Goal: Ask a question: Seek information or help from site administrators or community

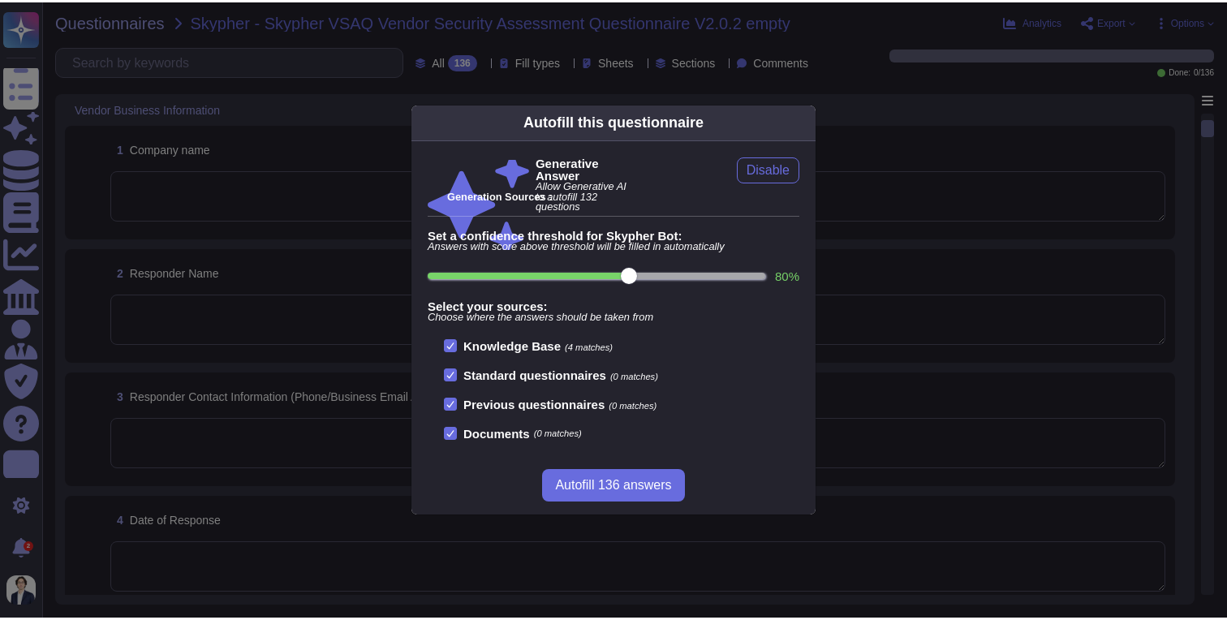
scroll to position [324, 0]
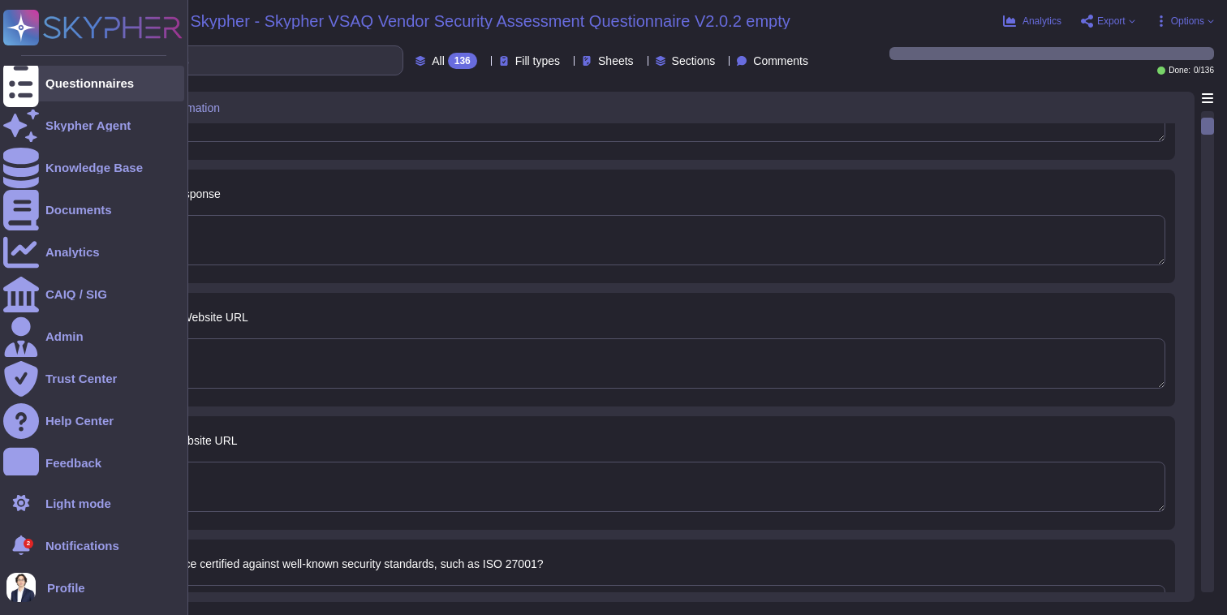
click at [34, 81] on div at bounding box center [21, 84] width 36 height 36
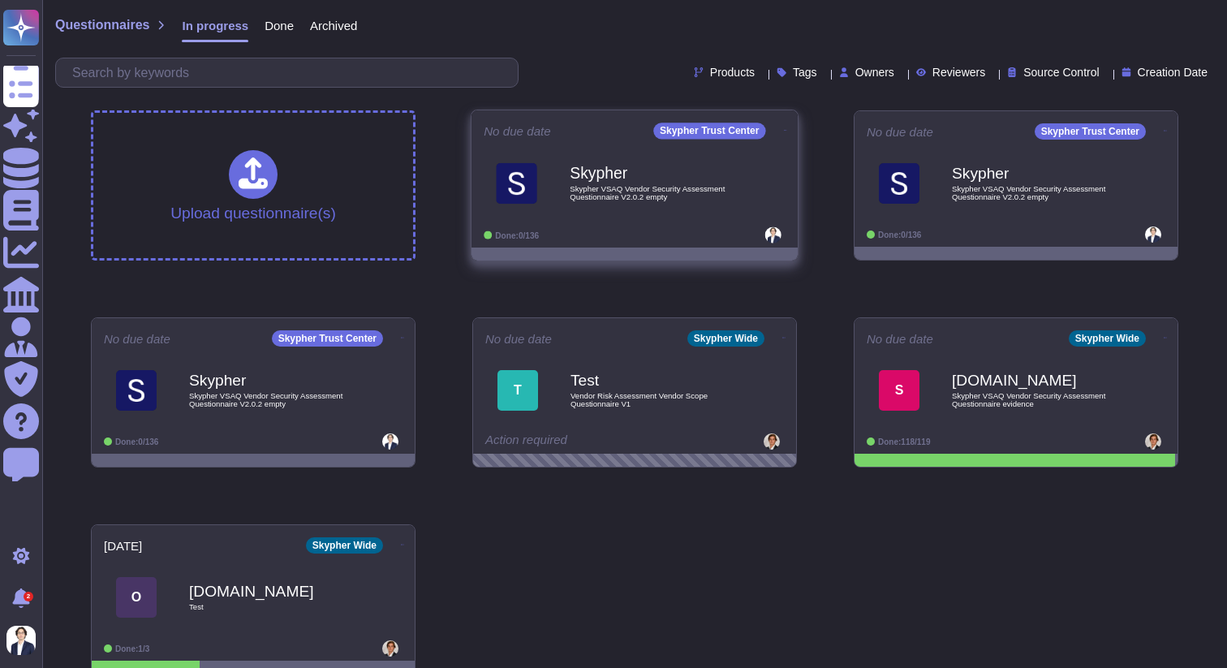
click at [679, 196] on span "Skypher VSAQ Vendor Security Assessment Questionnaire V2.0.2 empty" at bounding box center [652, 192] width 164 height 15
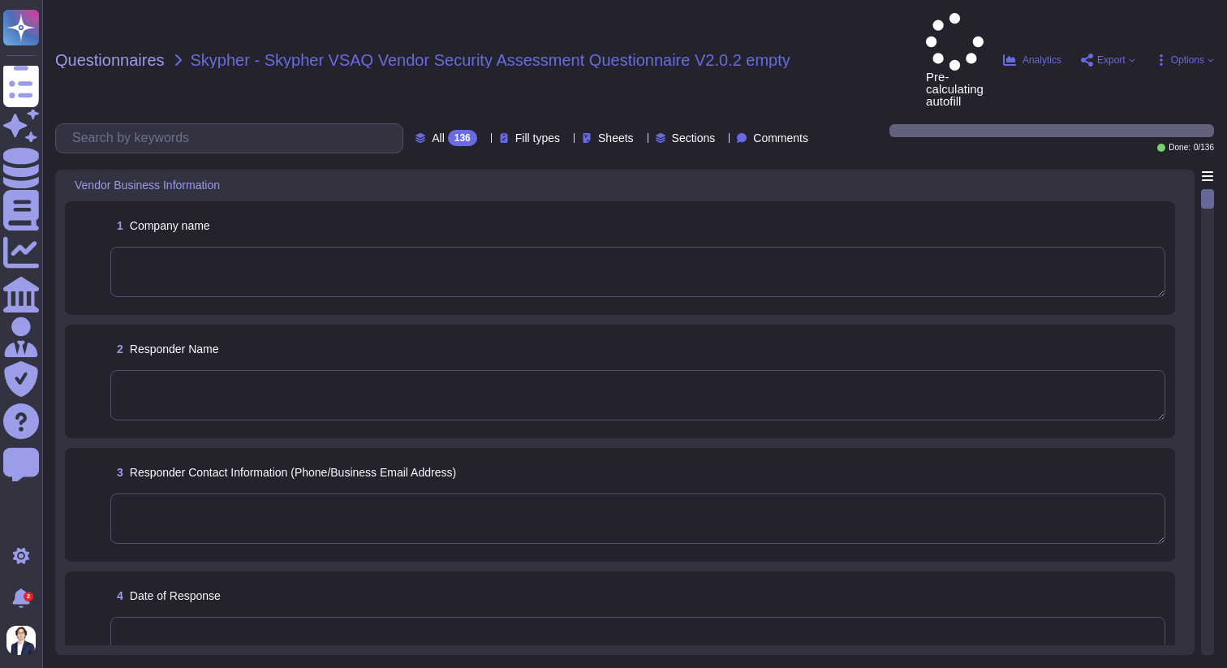
click at [841, 334] on div "2 Responder Name" at bounding box center [637, 348] width 1055 height 29
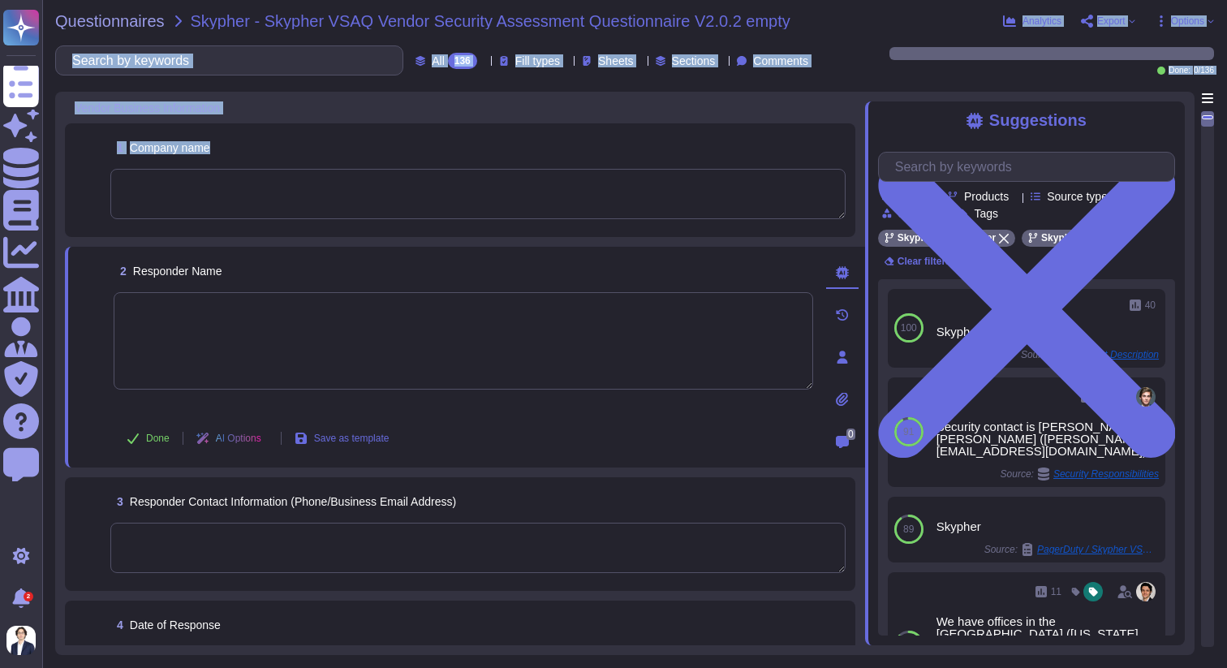
drag, startPoint x: 833, startPoint y: 33, endPoint x: 835, endPoint y: 237, distance: 203.7
click at [835, 236] on div "Questionnaires Skypher - Skypher VSAQ Vendor Security Assessment Questionnaire …" at bounding box center [634, 334] width 1185 height 668
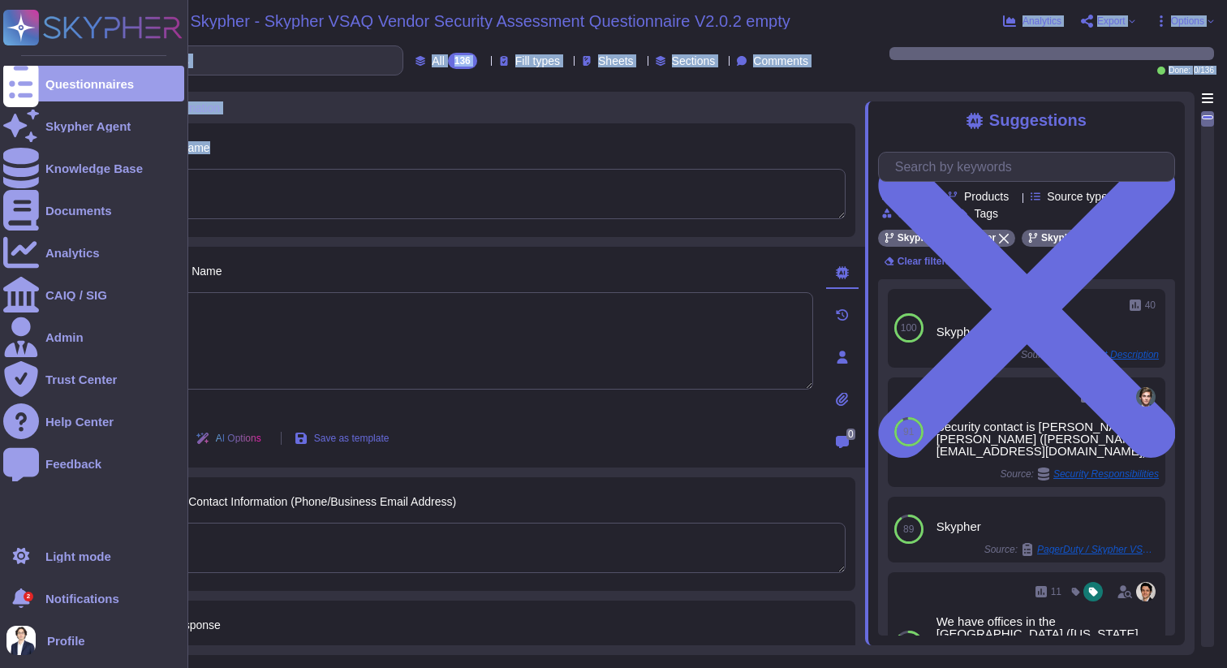
click at [19, 16] on rect at bounding box center [21, 28] width 36 height 36
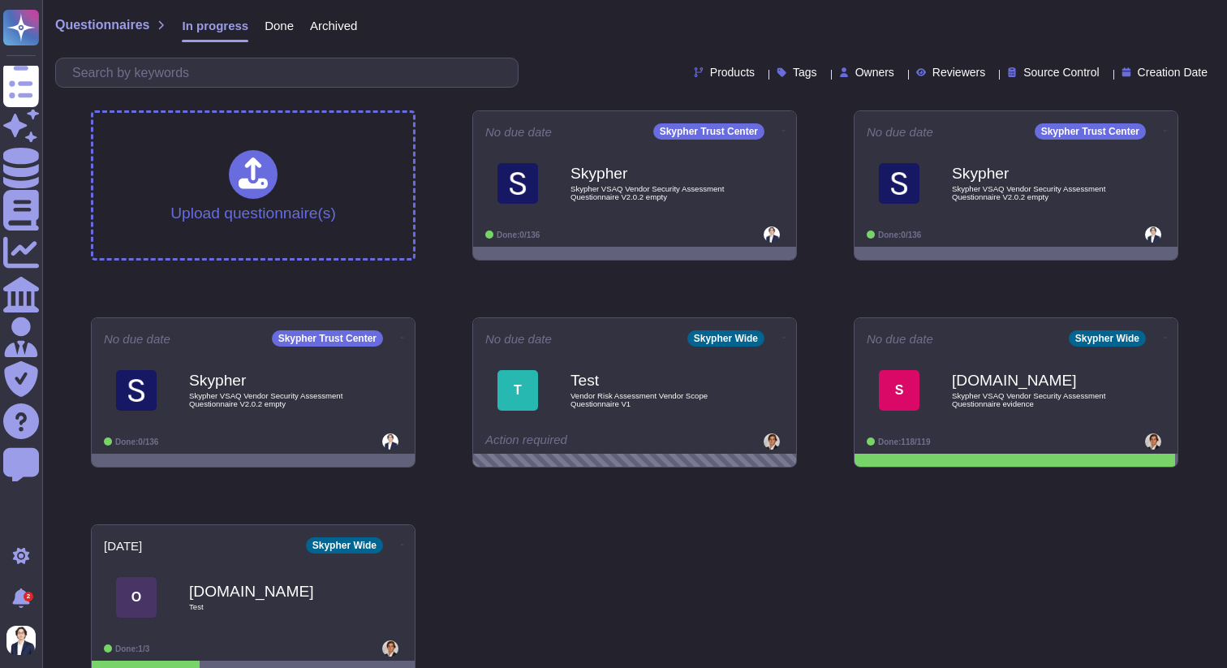
click at [589, 54] on div "Questionnaires In progress Done Archived Products Tags Owners Reviewers Source …" at bounding box center [634, 48] width 1185 height 97
click at [696, 605] on div "Upload questionnaire(s) No due date Skypher Trust Center Skypher Skypher VSAQ V…" at bounding box center [634, 392] width 1113 height 590
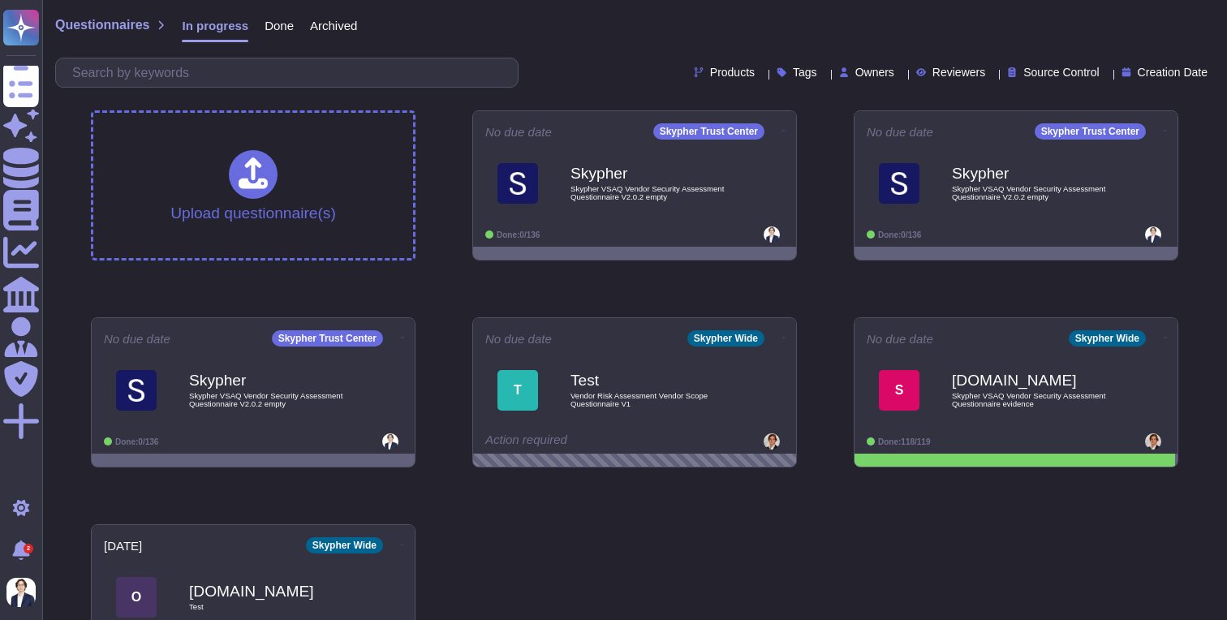
click at [837, 534] on div "Upload questionnaire(s) No due date Skypher Trust Center Skypher Skypher VSAQ V…" at bounding box center [634, 392] width 1113 height 590
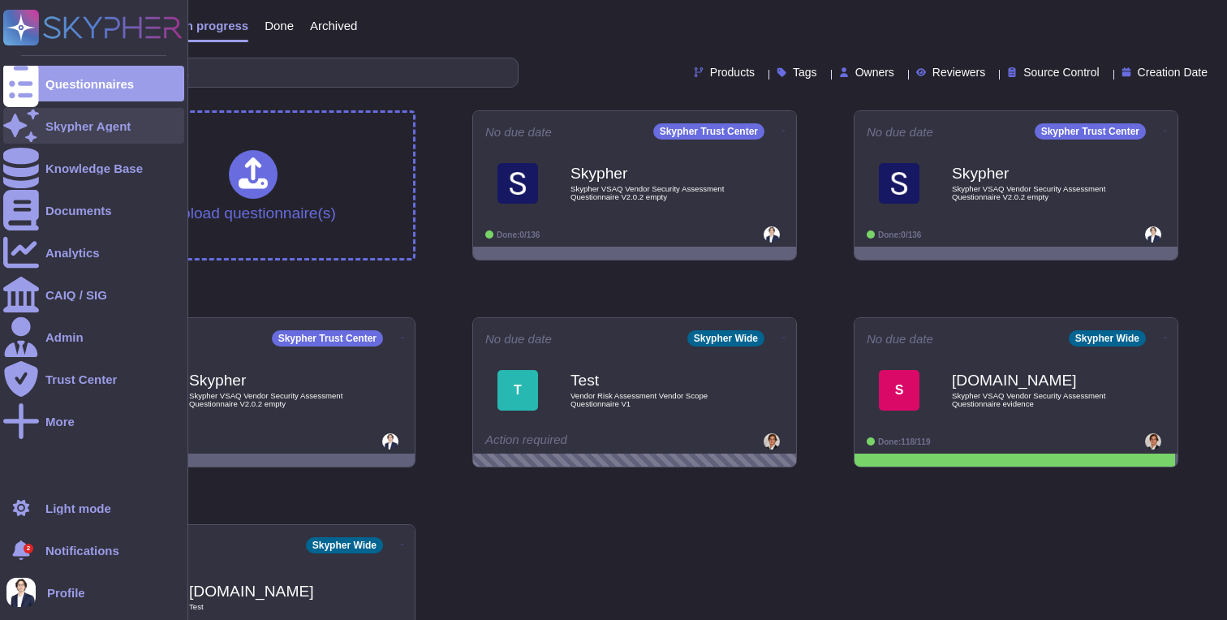
click at [67, 134] on div "Skypher Agent" at bounding box center [93, 126] width 181 height 36
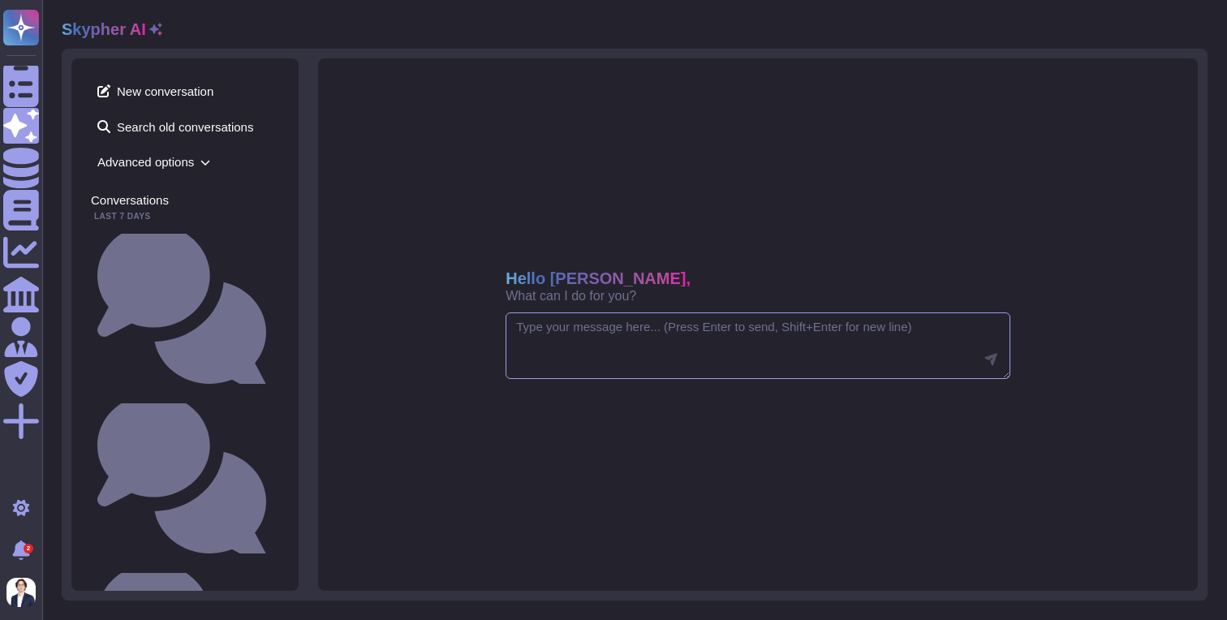
paste textarea "Tell me about our privacy policy"
type textarea "Tell me about our privacy policy"
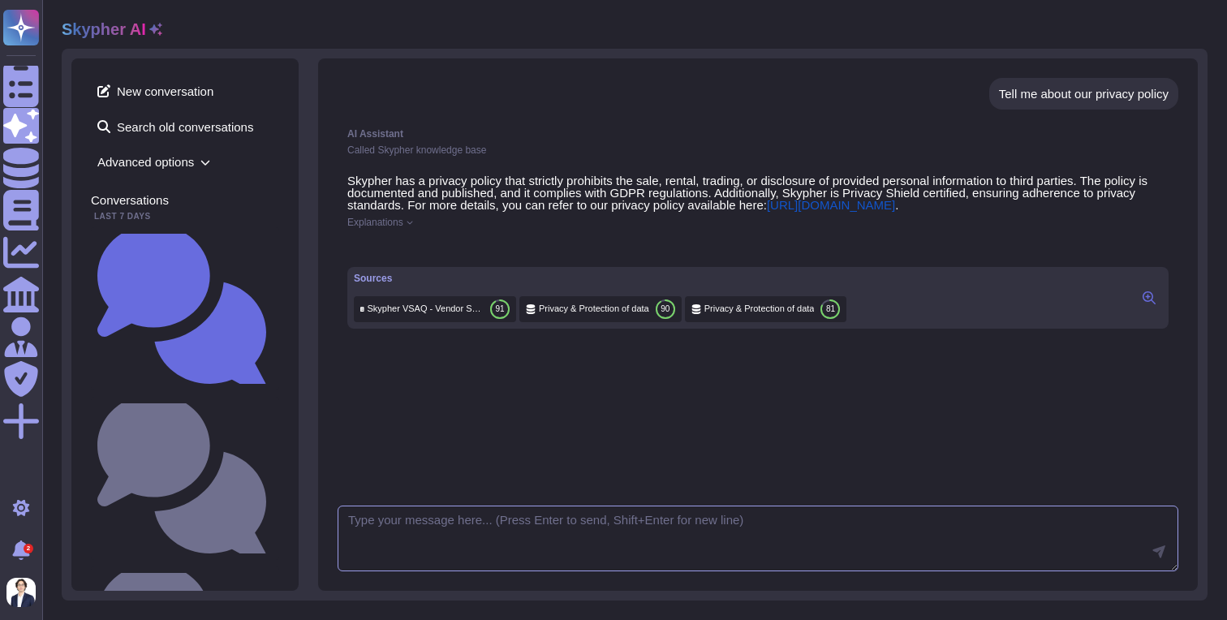
paste textarea "Can you please rephrase your answer?"
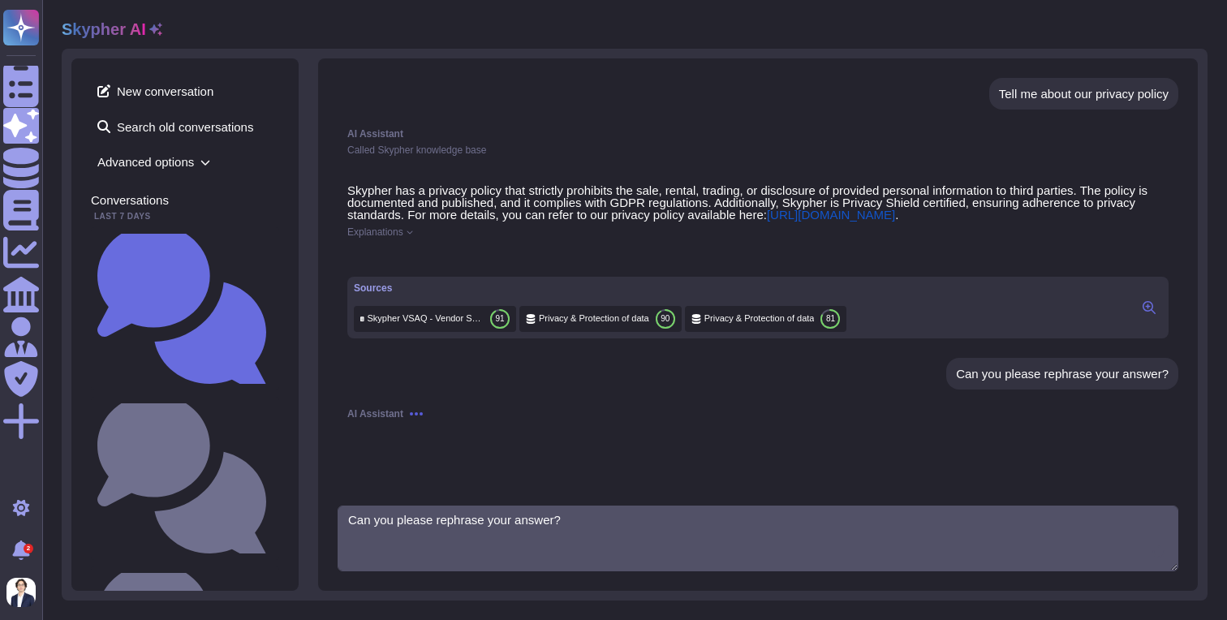
type textarea "Can you please rephrase your answer?"
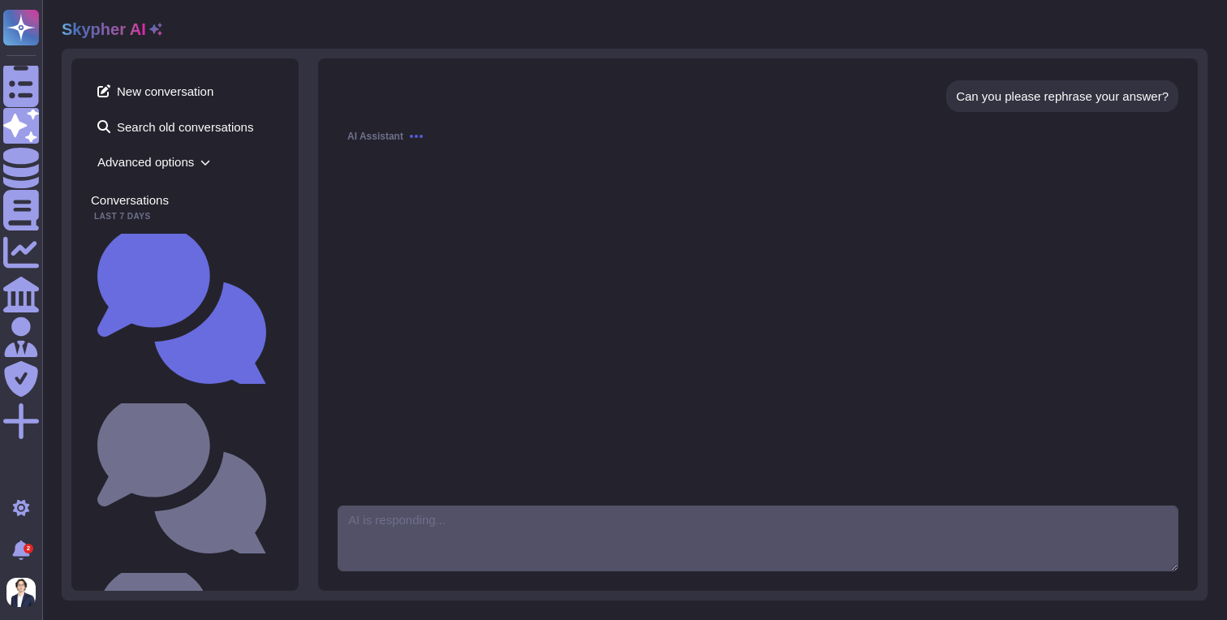
scroll to position [290, 0]
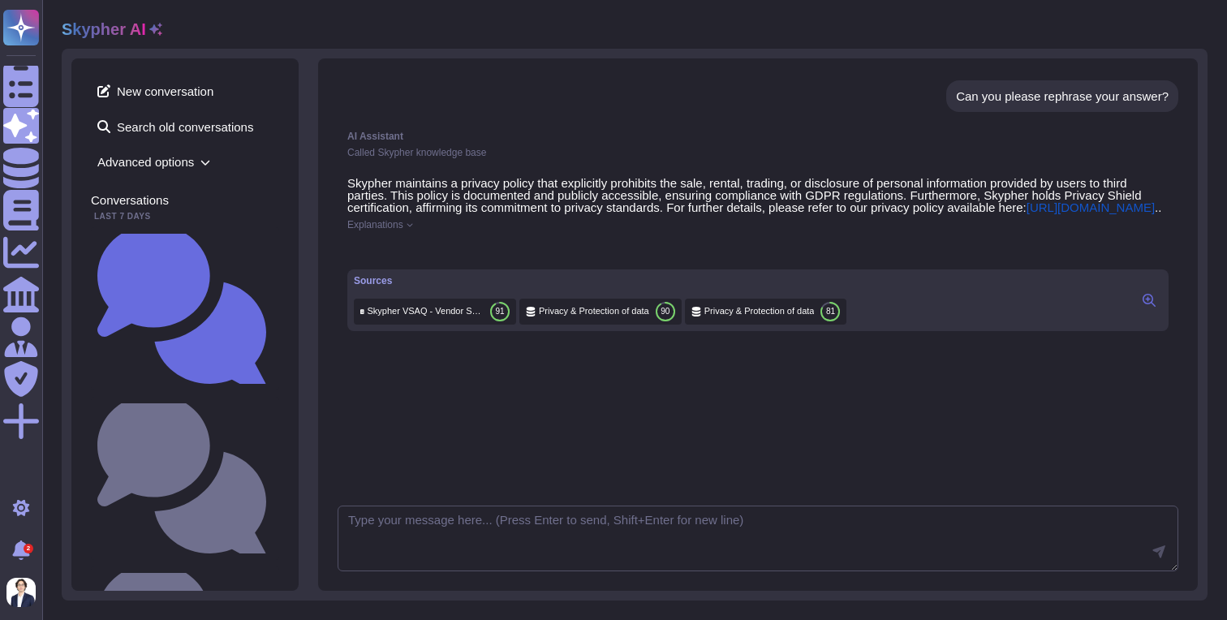
click at [1156, 310] on button at bounding box center [1149, 299] width 26 height 19
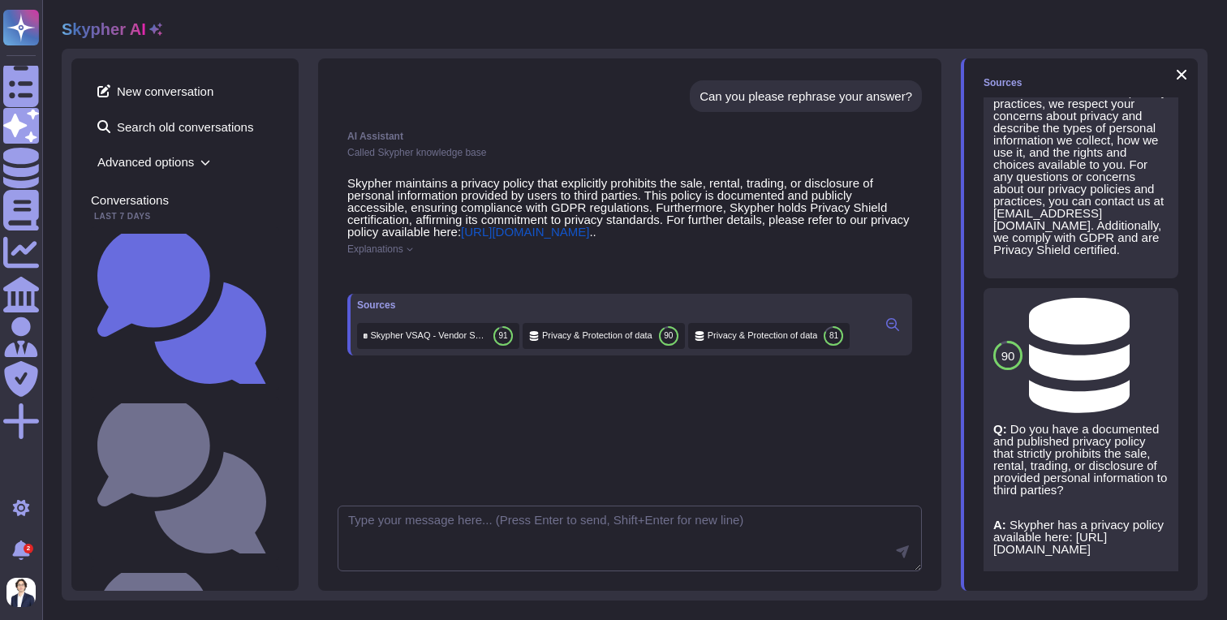
scroll to position [242, 0]
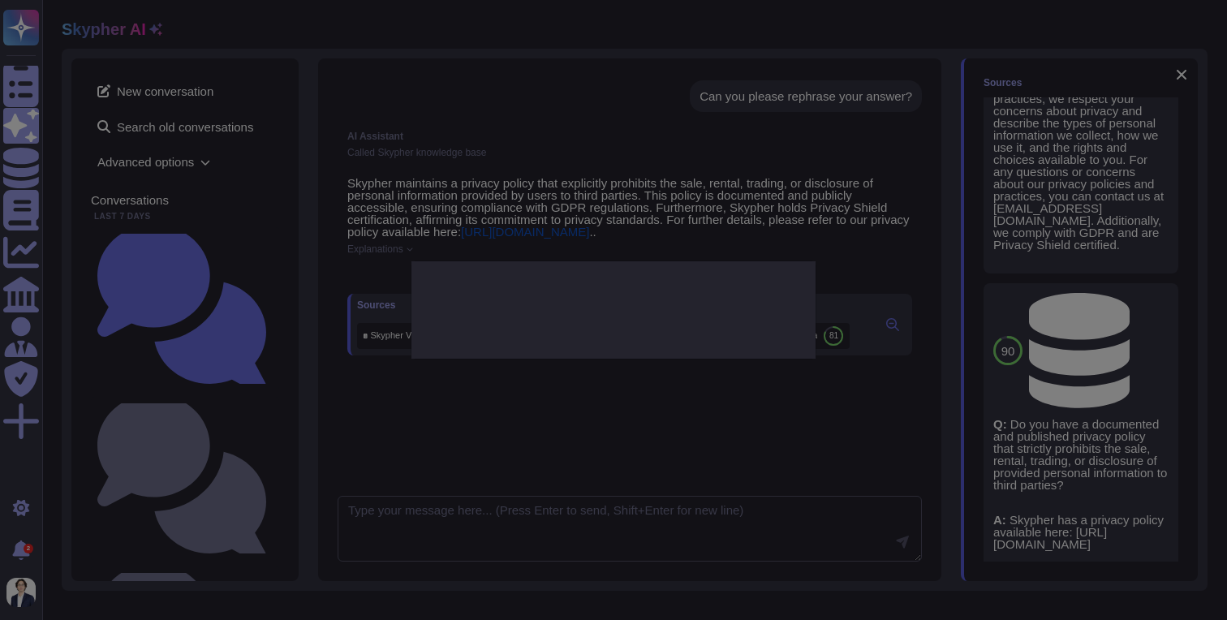
type textarea "Are you currently Privacy Shield certified? If so, please link to your certific…"
type textarea "Skypher is Privacy Shield certified."
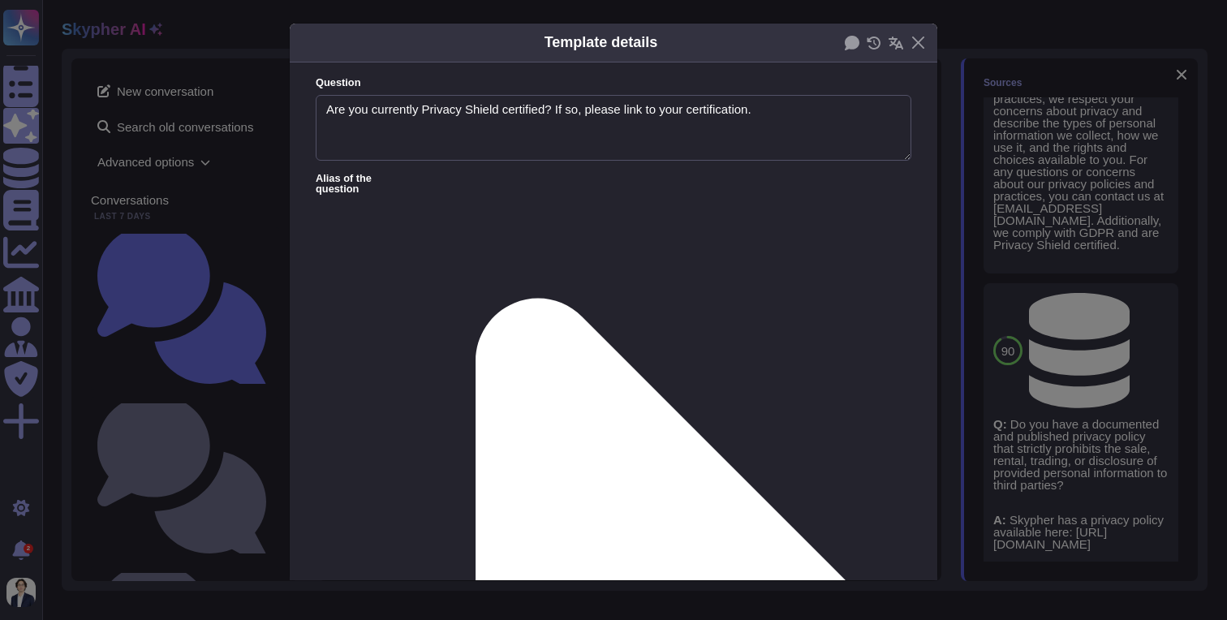
type textarea "Are you currently Privacy Shield certified? If so, please link to your certific…"
type textarea "Skypher is Privacy Shield certified."
click at [920, 43] on button "Close" at bounding box center [918, 42] width 25 height 25
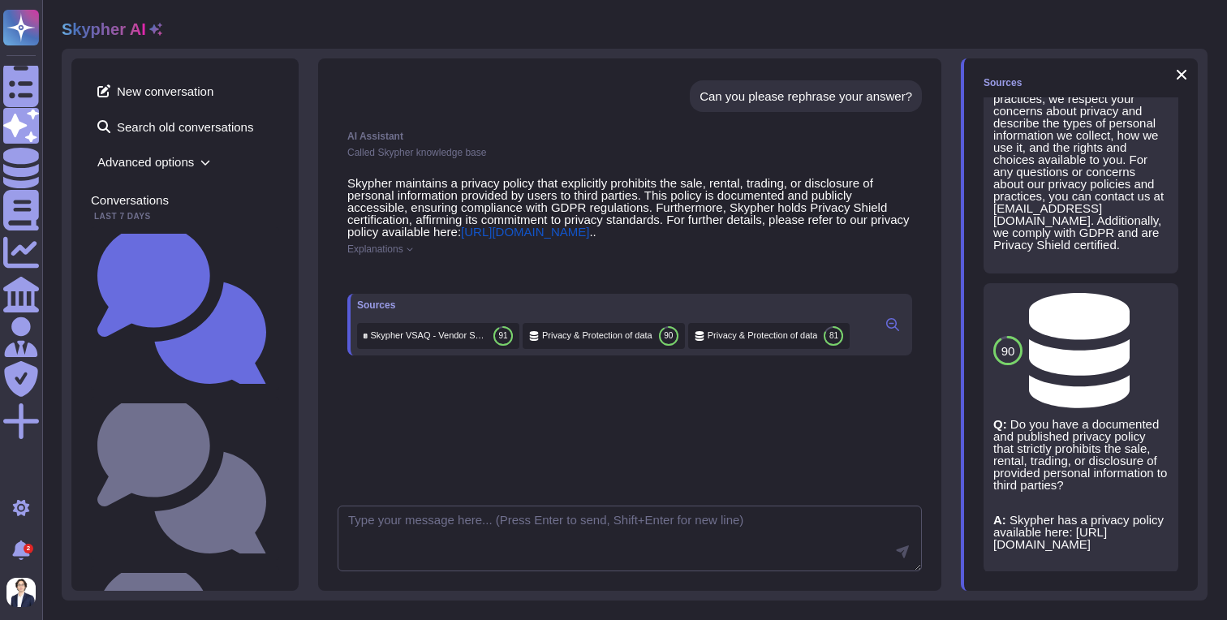
click at [995, 569] on span "Refresh" at bounding box center [1005, 565] width 45 height 12
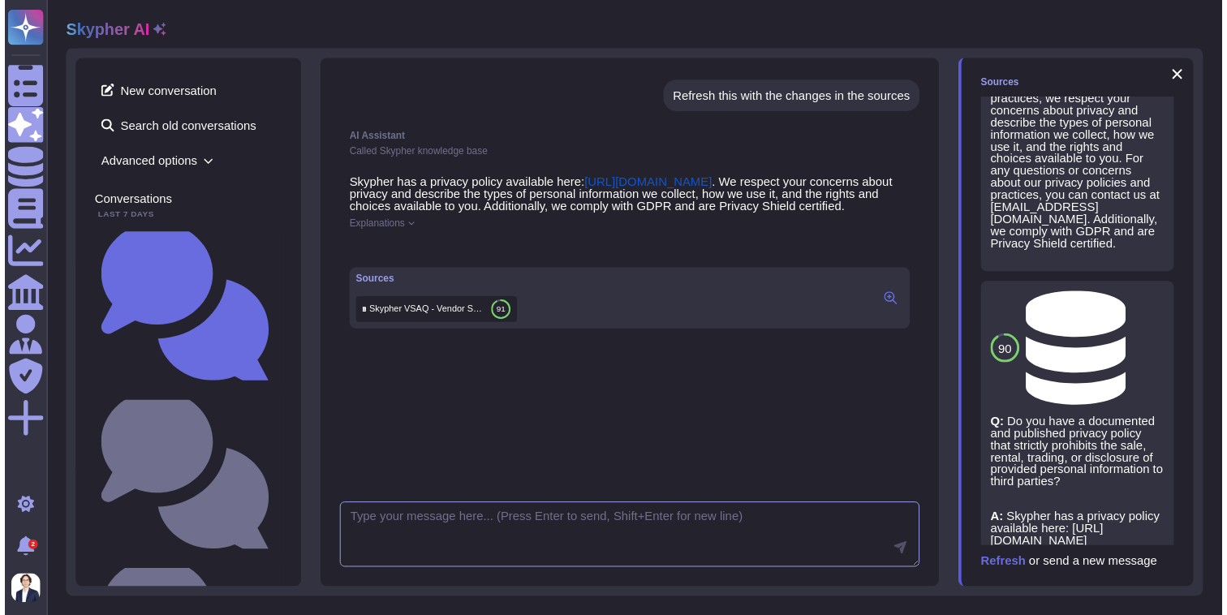
scroll to position [632, 0]
